Goal: Transaction & Acquisition: Download file/media

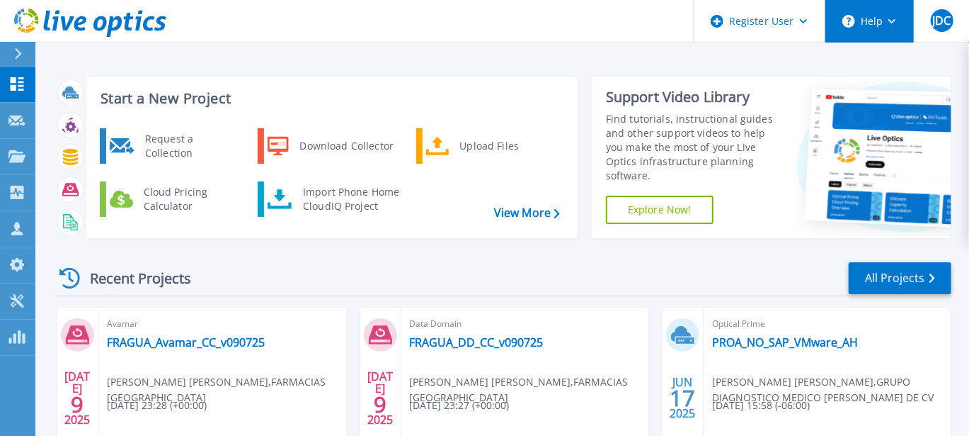
click at [867, 25] on button "Help" at bounding box center [870, 21] width 89 height 42
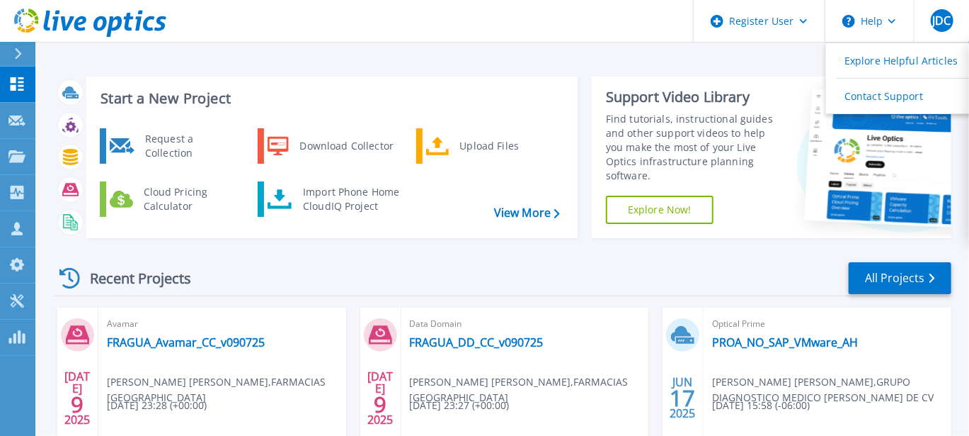
click at [768, 62] on div "Start a New Project Request a Collection Download Collector Upload Files Cloud …" at bounding box center [502, 371] width 934 height 742
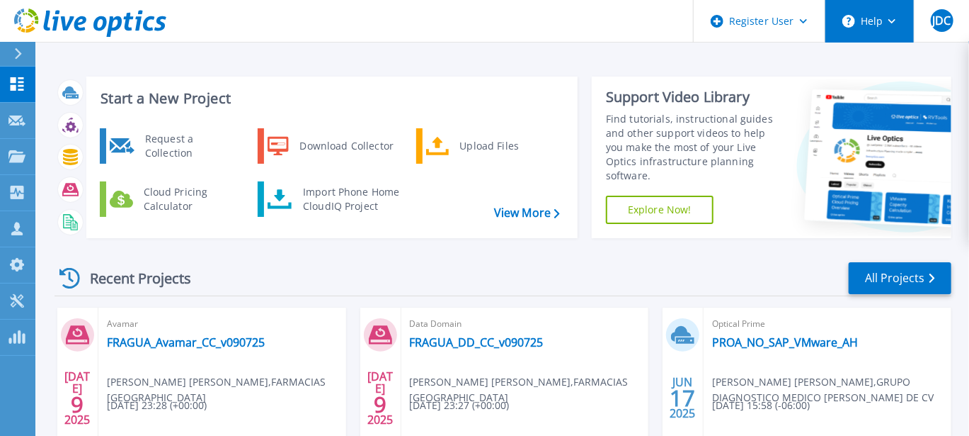
click at [894, 17] on button "Help" at bounding box center [870, 21] width 89 height 42
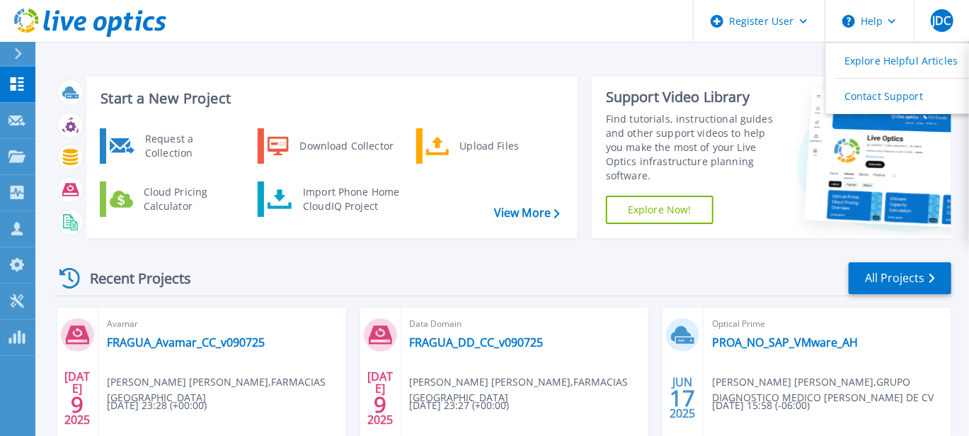
click at [771, 50] on div "Start a New Project Request a Collection Download Collector Upload Files Cloud …" at bounding box center [502, 371] width 934 height 742
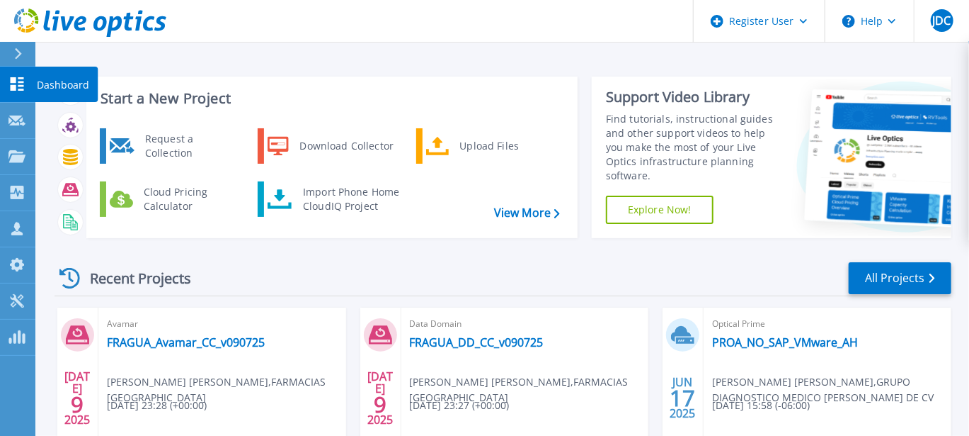
click at [20, 79] on icon at bounding box center [16, 83] width 17 height 13
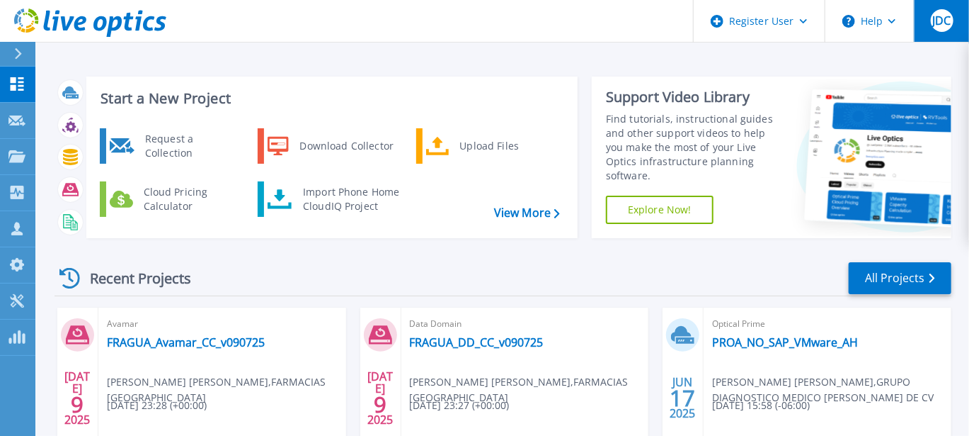
click at [941, 33] on button "JDC" at bounding box center [941, 21] width 55 height 42
click at [632, 66] on div "Start a New Project Request a Collection Download Collector Upload Files Cloud …" at bounding box center [503, 157] width 897 height 184
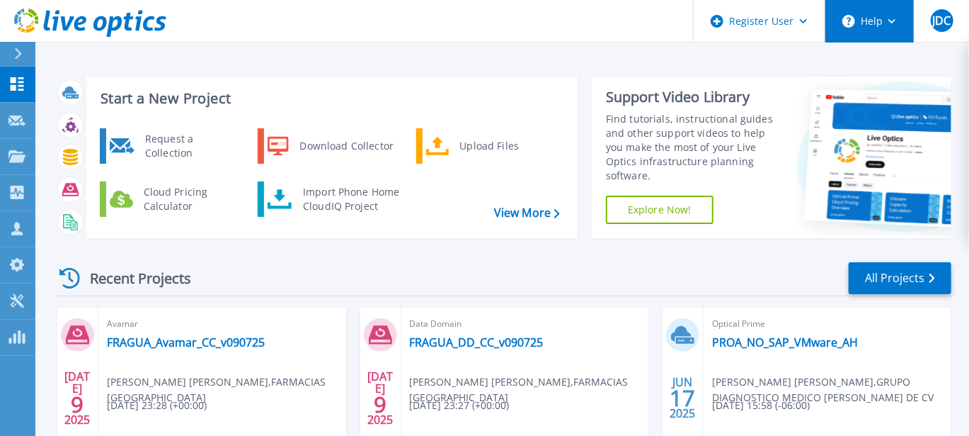
click at [893, 25] on button "Help" at bounding box center [870, 21] width 89 height 42
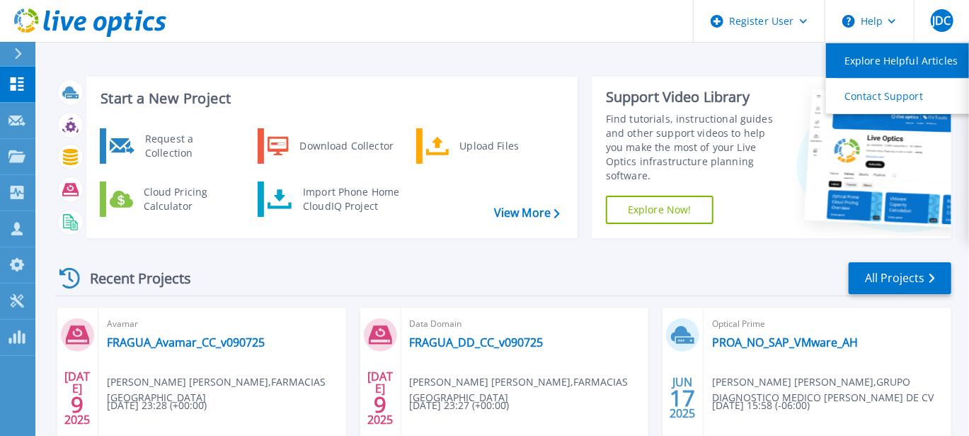
click at [888, 57] on link "Explore Helpful Articles" at bounding box center [905, 60] width 158 height 35
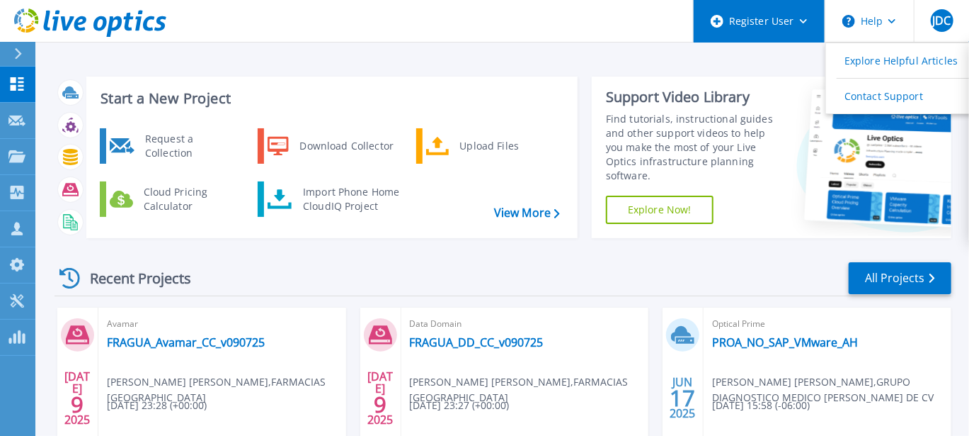
click at [810, 20] on div "Register User" at bounding box center [759, 21] width 131 height 42
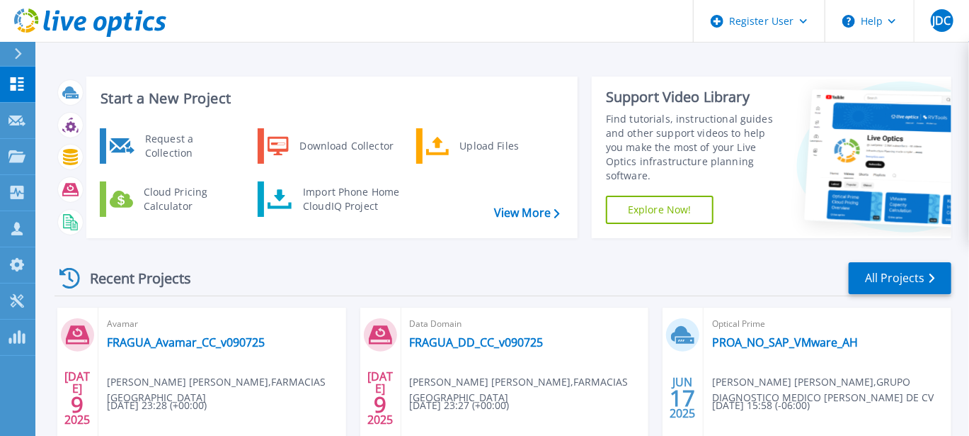
click at [632, 55] on div "Start a New Project Request a Collection Download Collector Upload Files Cloud …" at bounding box center [502, 371] width 934 height 742
click at [11, 53] on button at bounding box center [17, 54] width 35 height 25
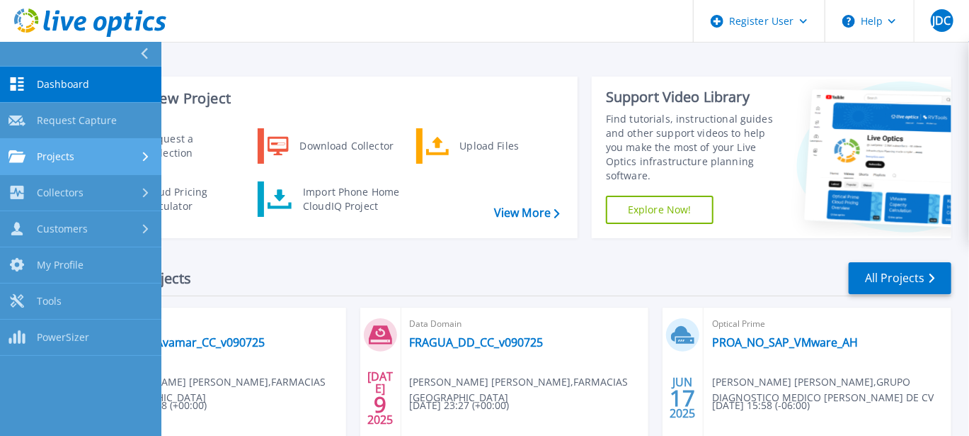
click at [59, 155] on span "Projects" at bounding box center [56, 156] width 38 height 13
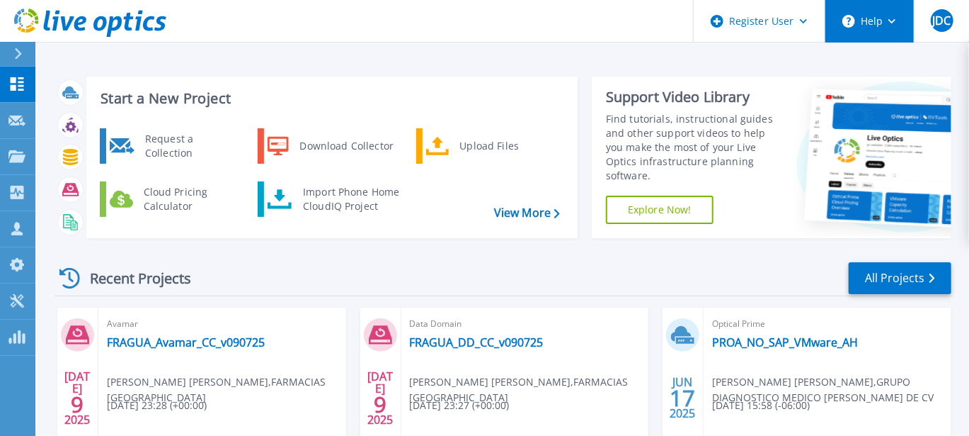
click at [864, 23] on button "Help" at bounding box center [870, 21] width 89 height 42
click at [118, 28] on icon at bounding box center [114, 26] width 16 height 21
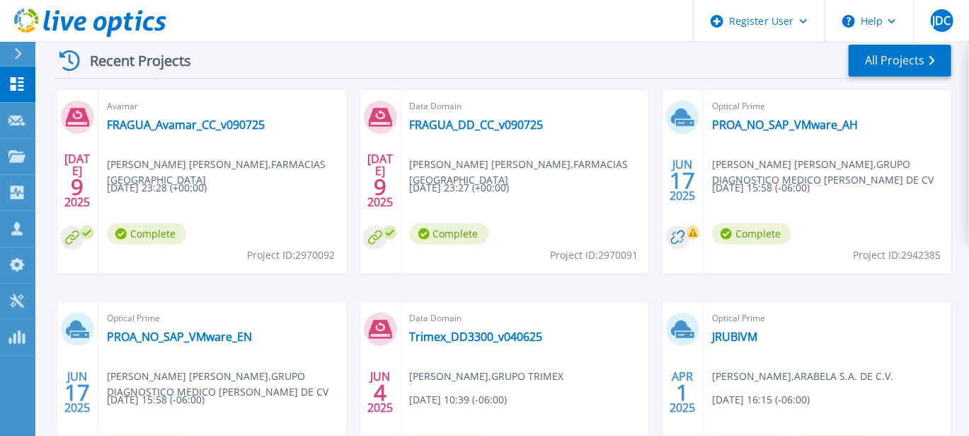
scroll to position [348, 0]
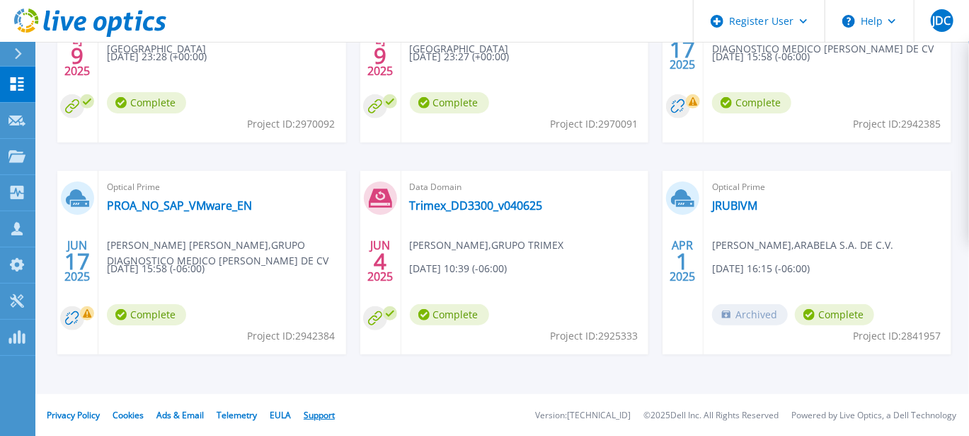
click at [323, 415] on link "Support" at bounding box center [319, 415] width 31 height 12
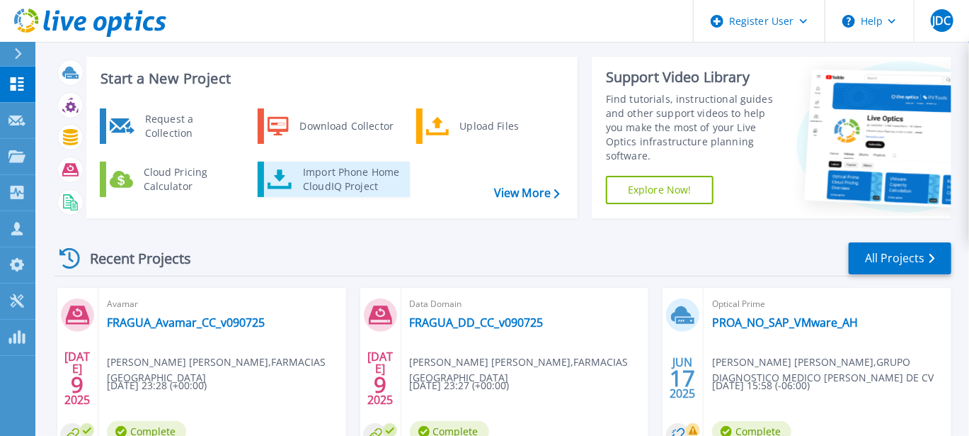
scroll to position [0, 0]
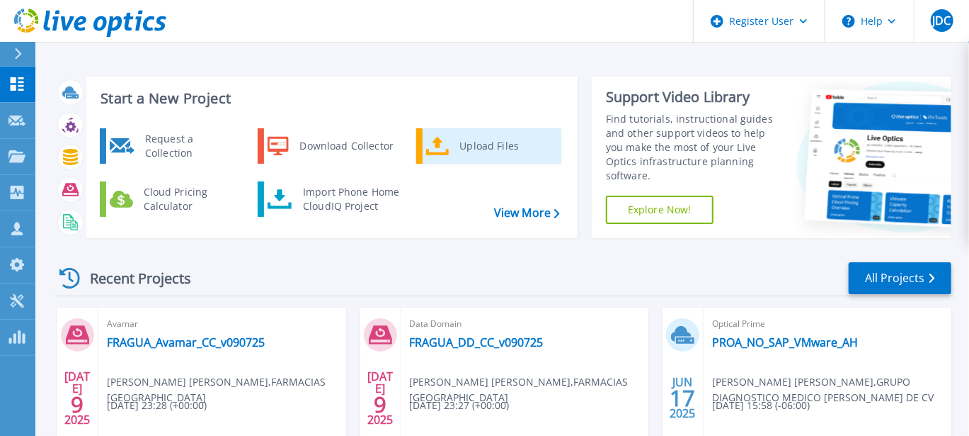
click at [479, 145] on div "Upload Files" at bounding box center [505, 146] width 105 height 28
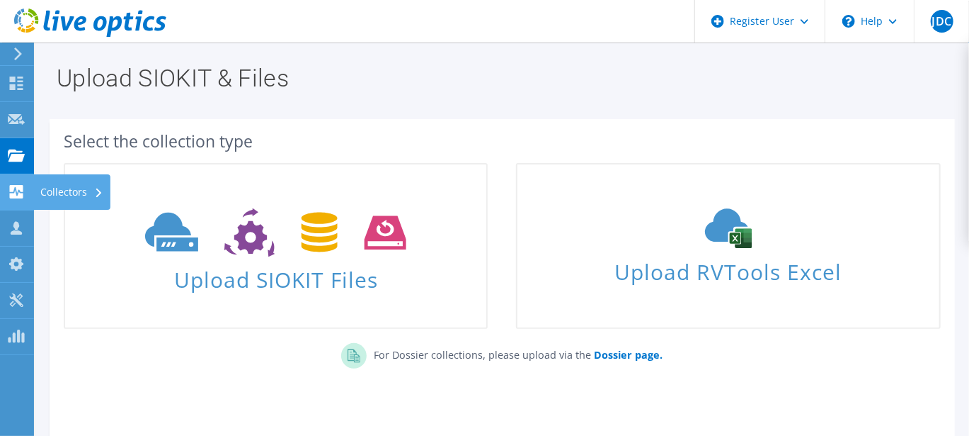
click at [11, 190] on use at bounding box center [16, 191] width 13 height 13
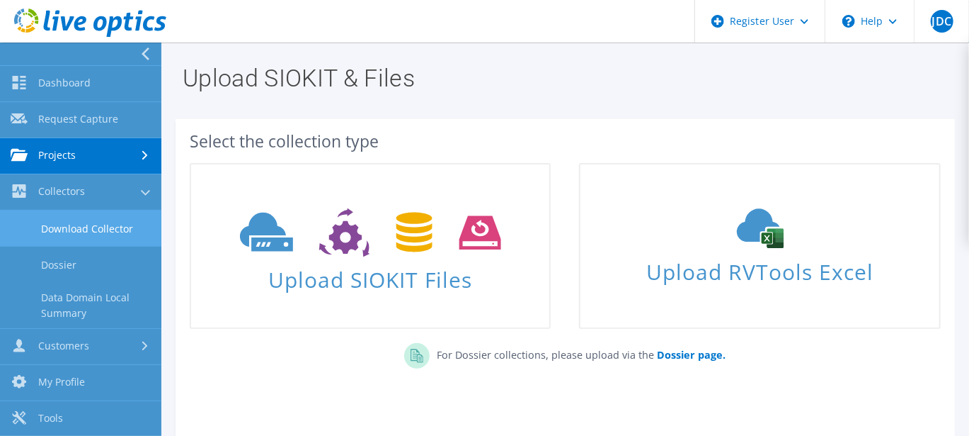
click at [57, 231] on link "Download Collector" at bounding box center [80, 228] width 161 height 36
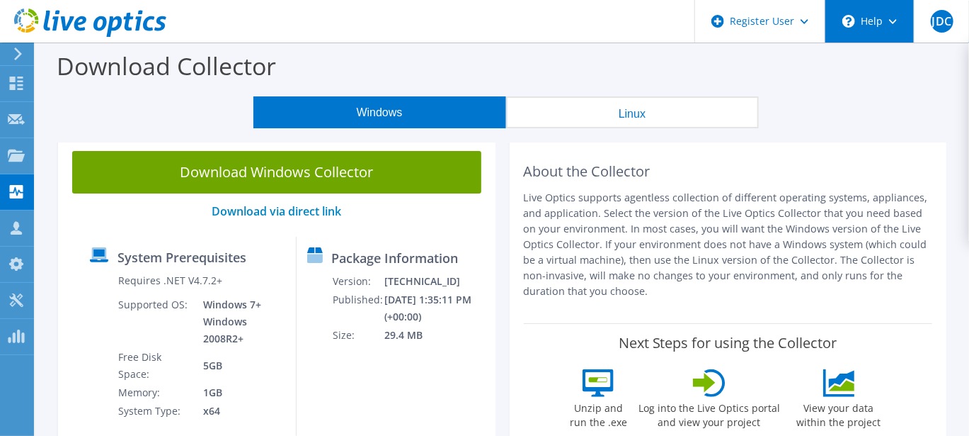
click at [850, 20] on icon at bounding box center [849, 21] width 13 height 13
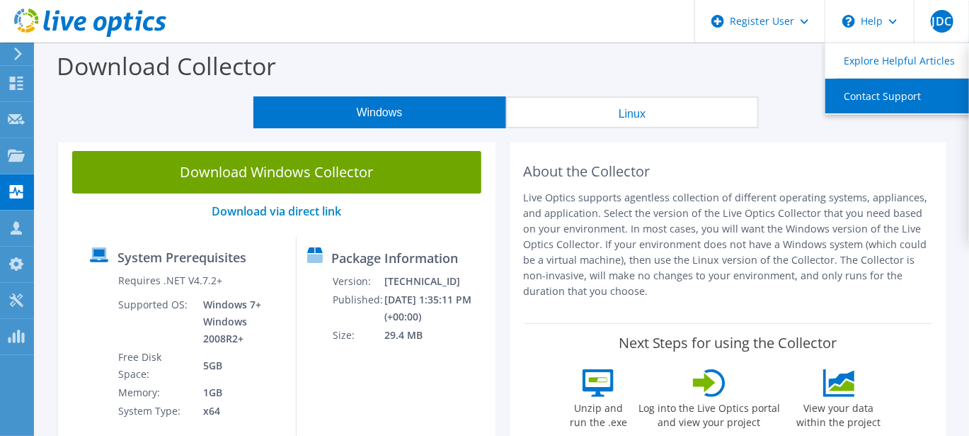
click at [849, 93] on link "Contact Support" at bounding box center [905, 96] width 158 height 35
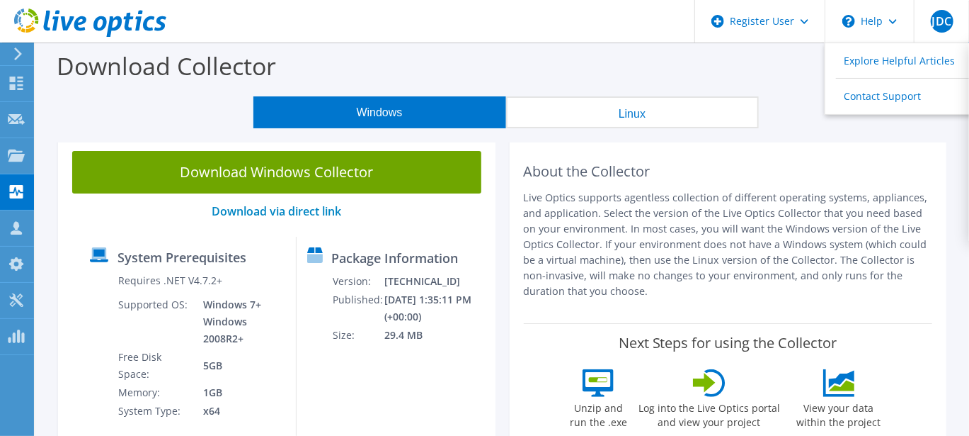
click at [729, 160] on div "About the Collector Live Optics supports agentless collection of different oper…" at bounding box center [728, 230] width 409 height 158
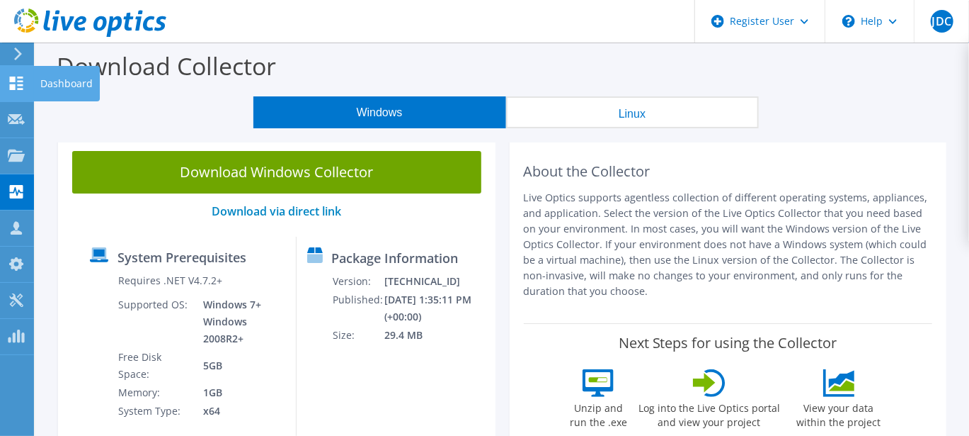
click at [17, 80] on use at bounding box center [16, 82] width 13 height 13
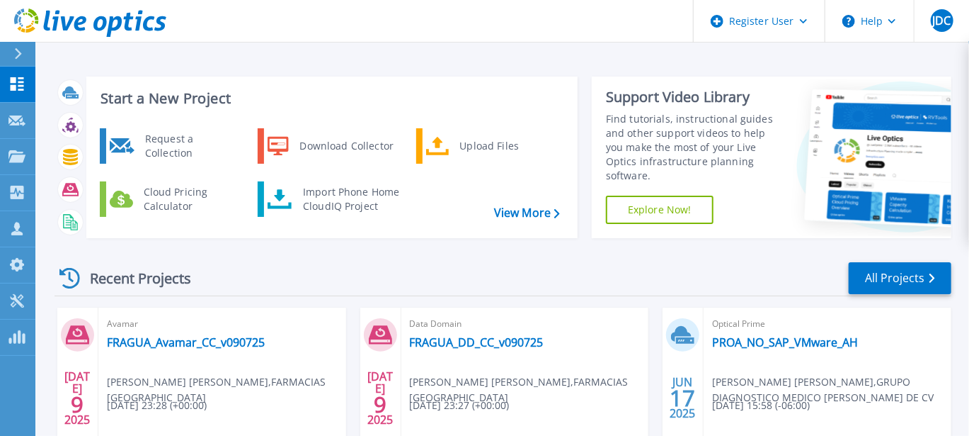
click at [659, 205] on link "Explore Now!" at bounding box center [660, 209] width 108 height 28
click at [901, 134] on icon at bounding box center [910, 159] width 212 height 141
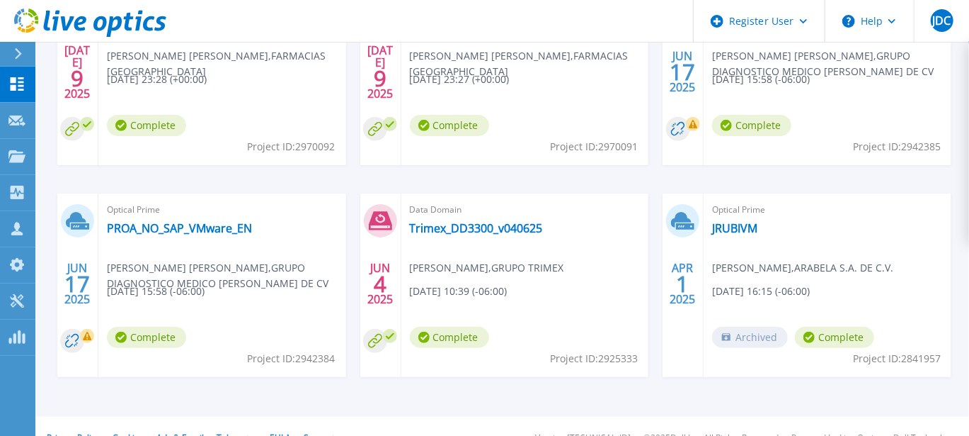
scroll to position [348, 0]
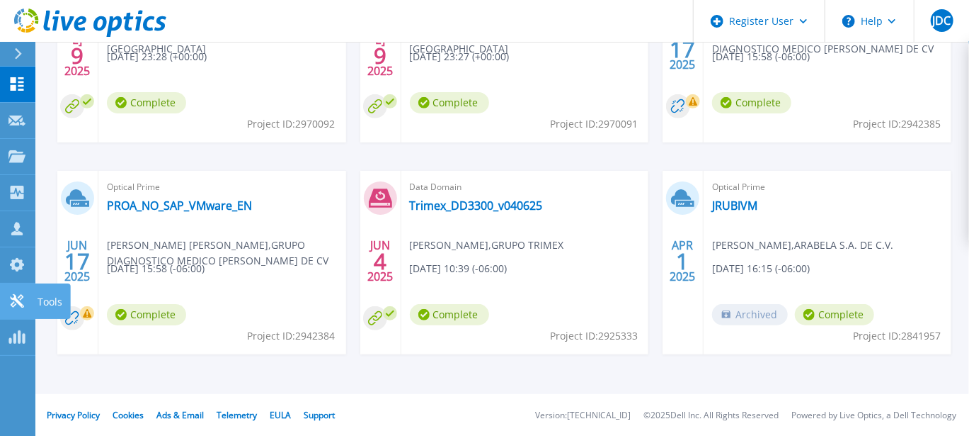
click at [21, 294] on icon at bounding box center [16, 300] width 17 height 13
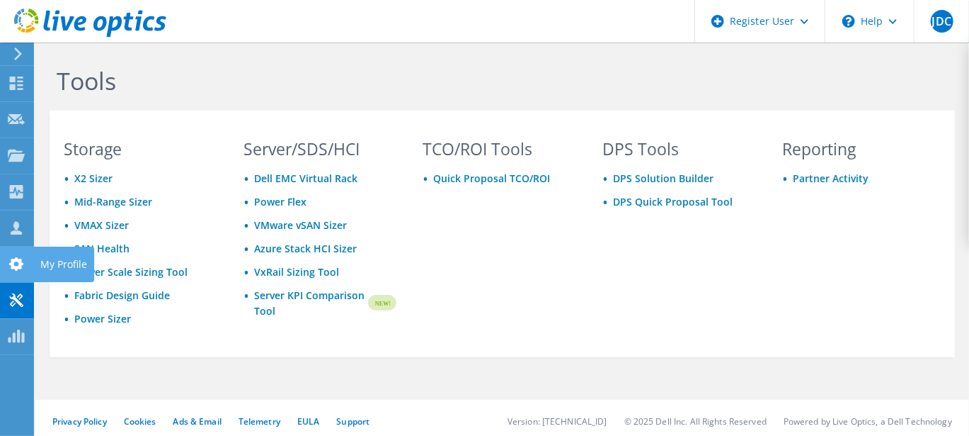
click at [23, 264] on icon at bounding box center [16, 263] width 17 height 13
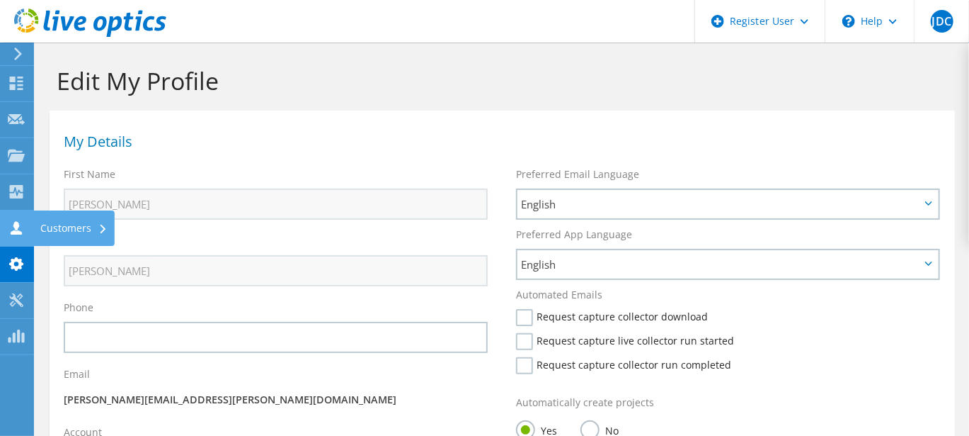
click at [8, 226] on icon at bounding box center [16, 227] width 17 height 13
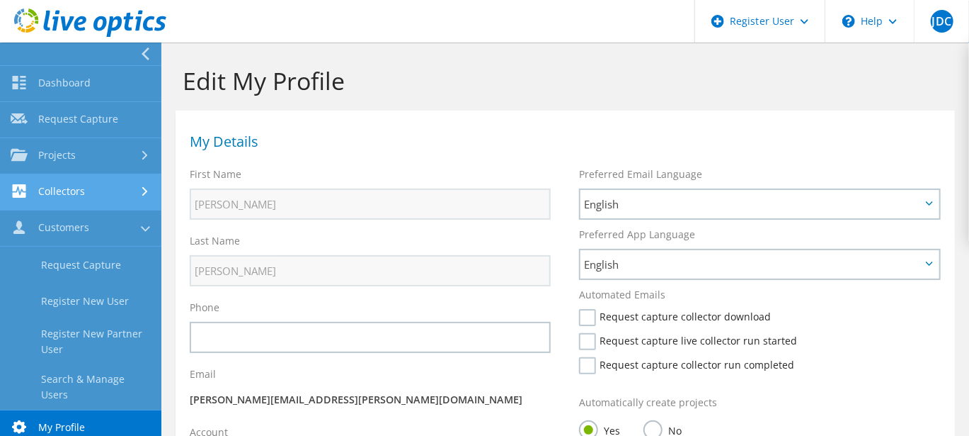
click at [50, 195] on link "Collectors" at bounding box center [80, 192] width 161 height 36
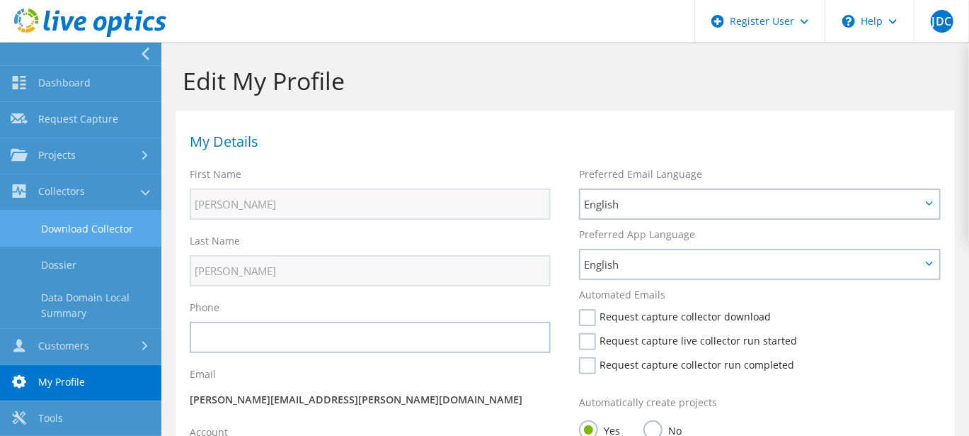
click at [60, 222] on link "Download Collector" at bounding box center [80, 228] width 161 height 36
